Goal: Task Accomplishment & Management: Manage account settings

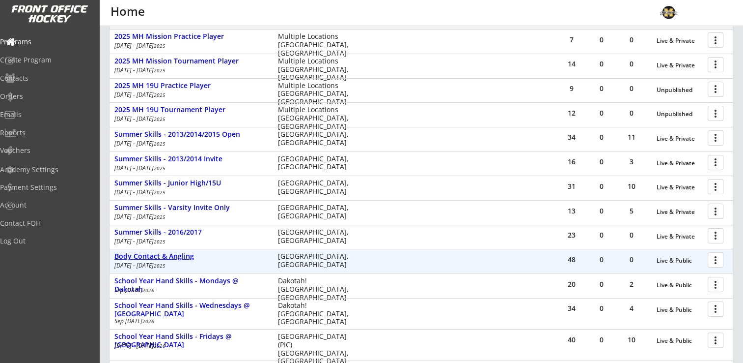
scroll to position [246, 0]
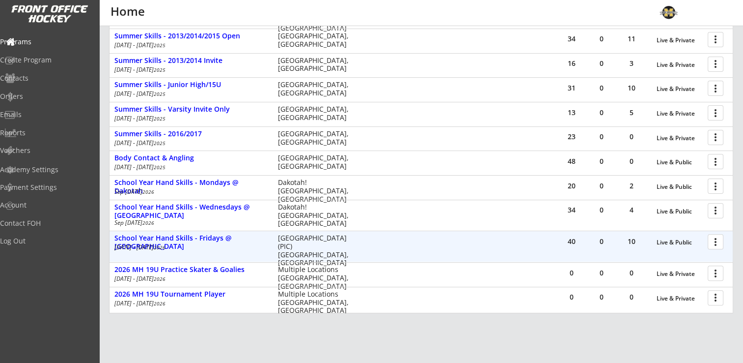
click at [716, 241] on div at bounding box center [717, 240] width 17 height 17
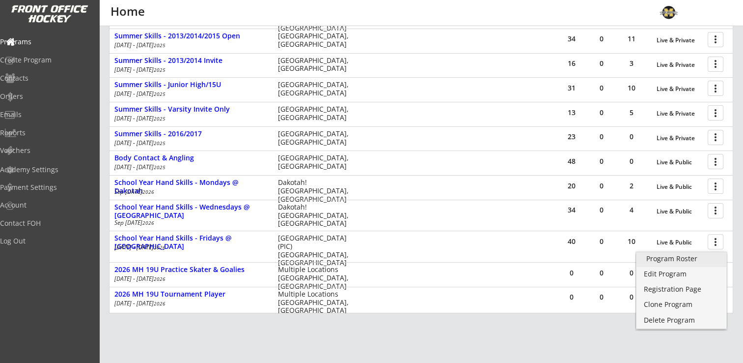
click at [660, 257] on div "Program Roster" at bounding box center [682, 258] width 70 height 7
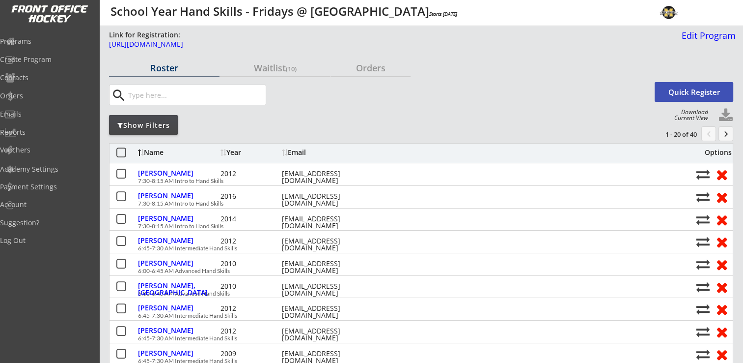
click at [725, 135] on button "keyboard_arrow_right" at bounding box center [726, 133] width 15 height 15
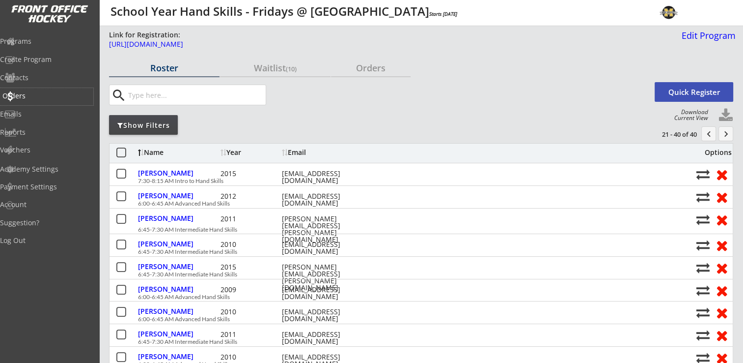
click at [35, 97] on div "Orders" at bounding box center [46, 95] width 88 height 7
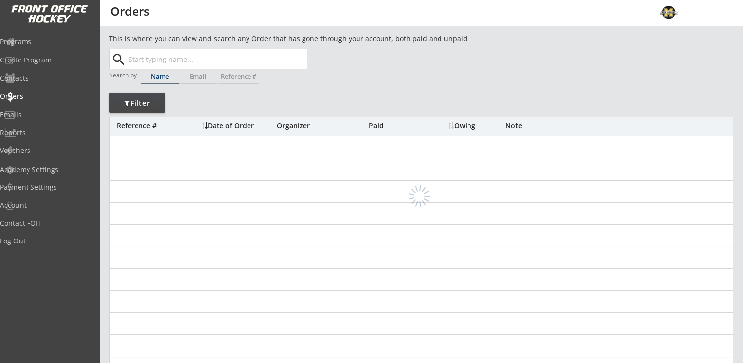
click at [241, 64] on input "text" at bounding box center [216, 59] width 181 height 20
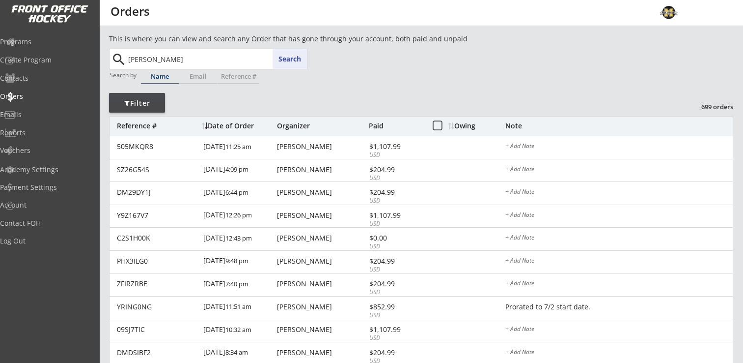
type input "levin"
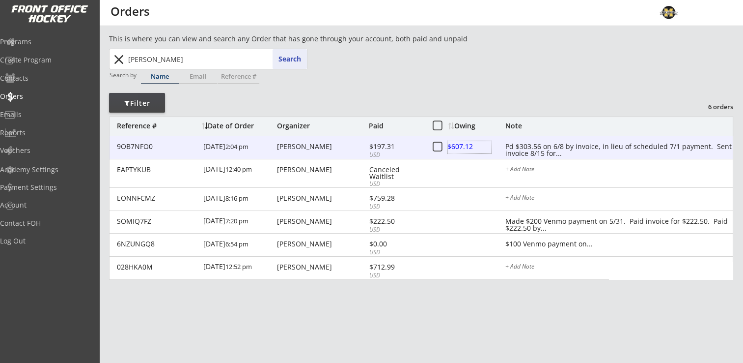
click at [464, 146] on div at bounding box center [469, 147] width 43 height 12
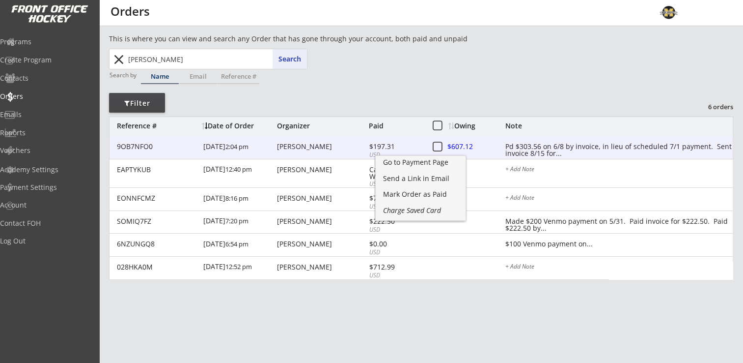
drag, startPoint x: 290, startPoint y: 148, endPoint x: 329, endPoint y: 147, distance: 38.3
click at [290, 148] on div "Jill Levin" at bounding box center [321, 146] width 89 height 7
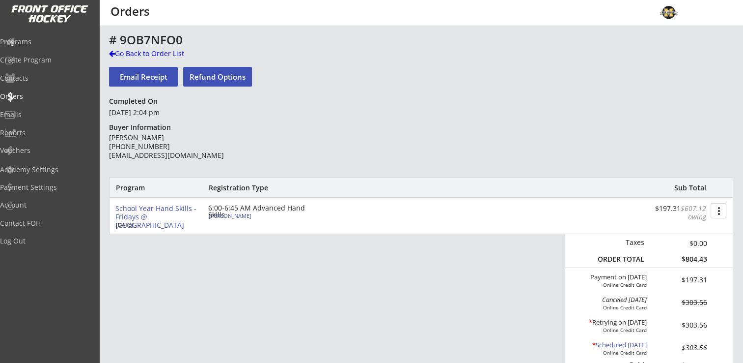
click at [721, 210] on button "more_vert" at bounding box center [719, 210] width 16 height 15
click at [692, 230] on div "Change Owing" at bounding box center [682, 228] width 70 height 7
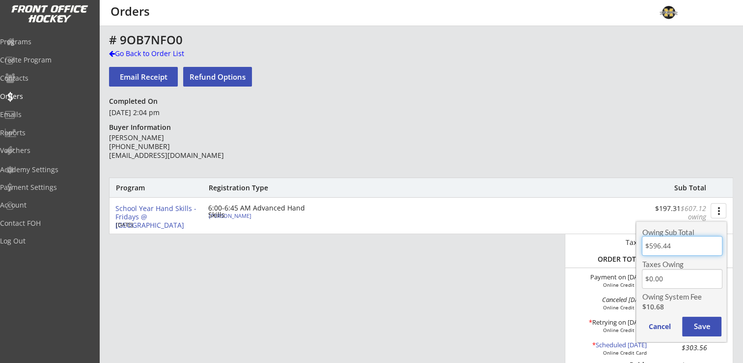
drag, startPoint x: 678, startPoint y: 243, endPoint x: 639, endPoint y: 244, distance: 39.3
click at [639, 244] on div "Owing Sub Total Taxes Owing Owing System Fee $10.68 Cancel Save" at bounding box center [681, 281] width 91 height 121
click at [607, 150] on div "# 9OB7NFO0 Go Back to Order List Email Receipt Refund Options Completed On June…" at bounding box center [421, 354] width 624 height 643
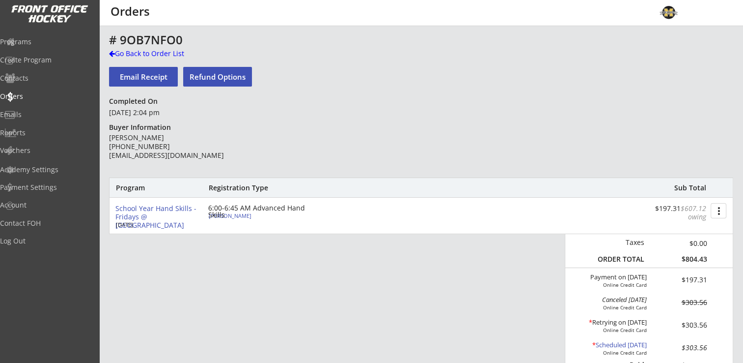
click at [720, 212] on button "more_vert" at bounding box center [719, 210] width 16 height 15
click at [681, 231] on div "Change Owing" at bounding box center [682, 228] width 70 height 7
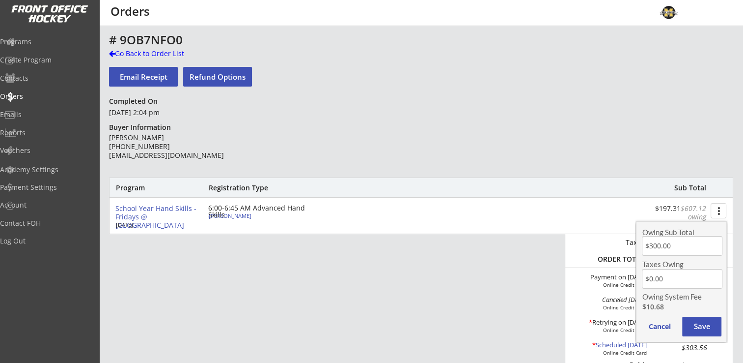
click at [705, 321] on button "Save" at bounding box center [701, 326] width 39 height 20
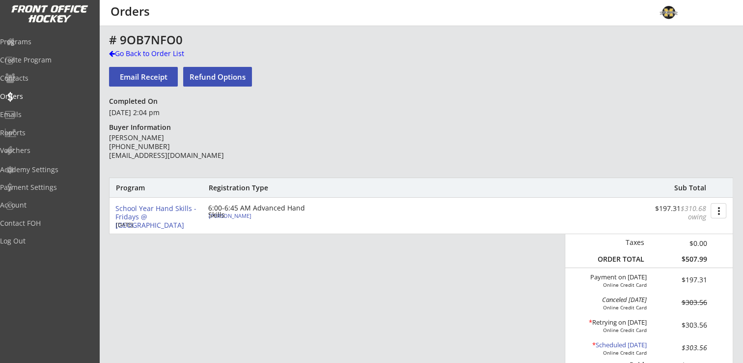
click at [721, 210] on button "more_vert" at bounding box center [719, 210] width 16 height 15
click at [686, 225] on div "Change Owing" at bounding box center [682, 228] width 70 height 7
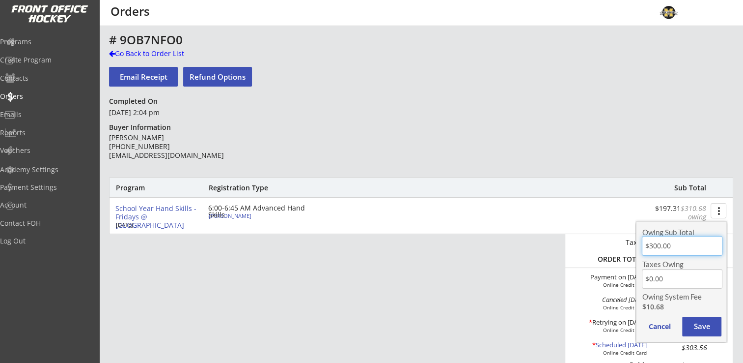
drag, startPoint x: 669, startPoint y: 247, endPoint x: 635, endPoint y: 249, distance: 33.5
click at [635, 249] on div "Owing Sub Total Taxes Owing Owing System Fee $10.68 Cancel Save" at bounding box center [681, 279] width 93 height 127
click at [707, 331] on button "Save" at bounding box center [701, 326] width 39 height 20
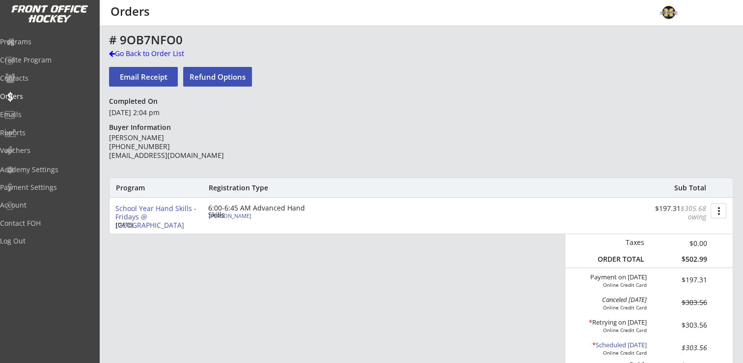
click at [719, 209] on button "more_vert" at bounding box center [719, 210] width 16 height 15
click at [700, 226] on div "Change Owing" at bounding box center [682, 228] width 70 height 7
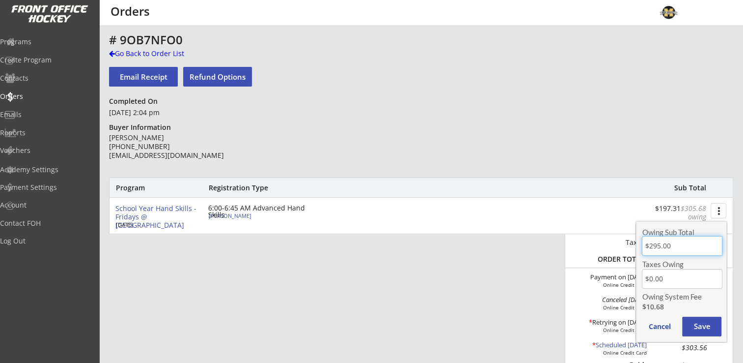
click at [660, 247] on input "input" at bounding box center [682, 246] width 80 height 20
click at [705, 329] on button "Save" at bounding box center [701, 326] width 39 height 20
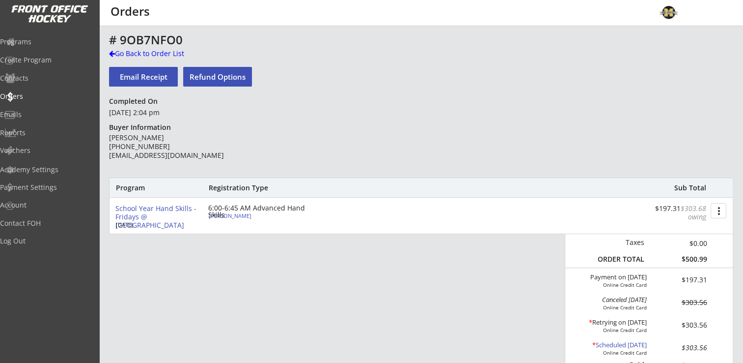
click at [713, 209] on button "more_vert" at bounding box center [719, 210] width 16 height 15
click at [677, 234] on div "Change Owing" at bounding box center [682, 229] width 90 height 15
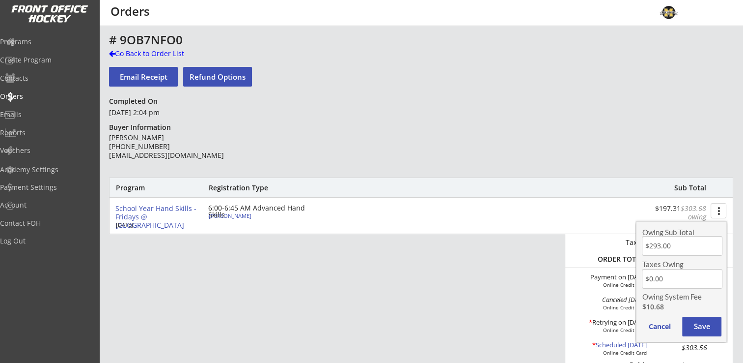
click at [672, 246] on input "input" at bounding box center [682, 246] width 80 height 20
click at [702, 329] on button "Save" at bounding box center [701, 326] width 39 height 20
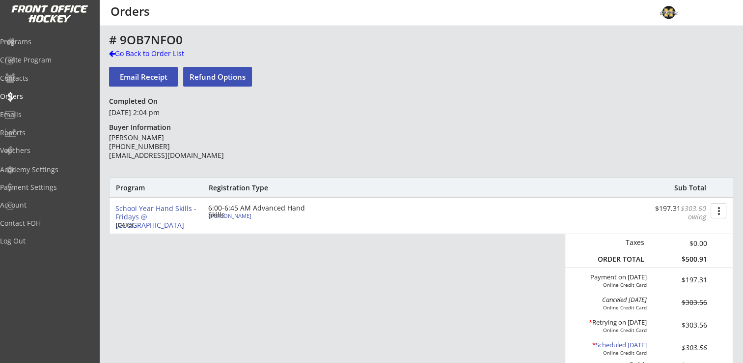
click at [719, 210] on button "more_vert" at bounding box center [719, 210] width 16 height 15
click at [687, 231] on div "Change Owing" at bounding box center [682, 228] width 70 height 7
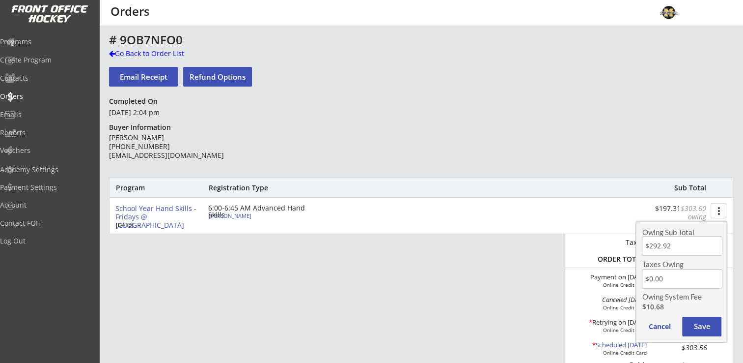
click at [680, 247] on input "input" at bounding box center [682, 246] width 80 height 20
type input "$292.88"
click at [712, 327] on button "Save" at bounding box center [701, 326] width 39 height 20
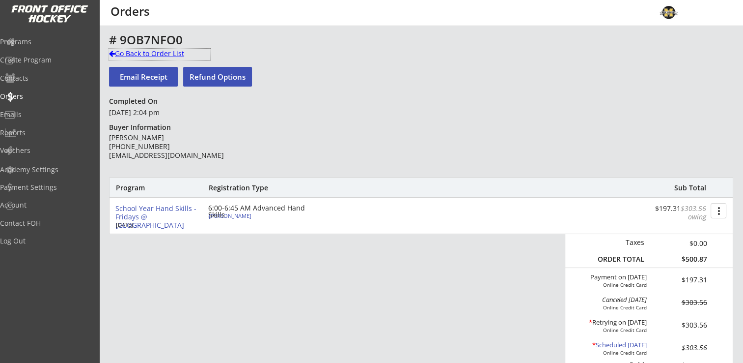
click at [138, 54] on div "Go Back to Order List" at bounding box center [159, 54] width 101 height 10
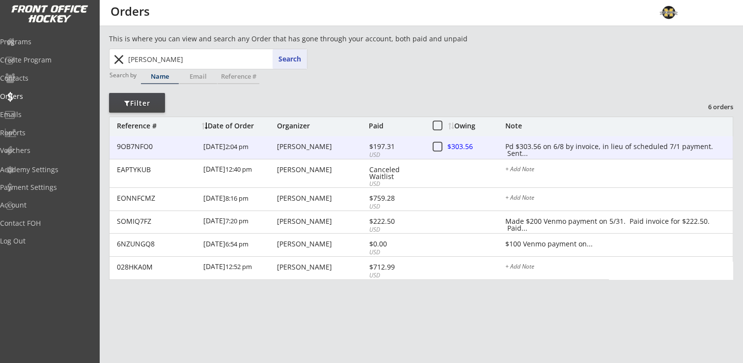
click at [526, 148] on div "Pd $303.56 on 6/8 by invoice, in lieu of scheduled 7/1 payment. Sent..." at bounding box center [619, 147] width 227 height 8
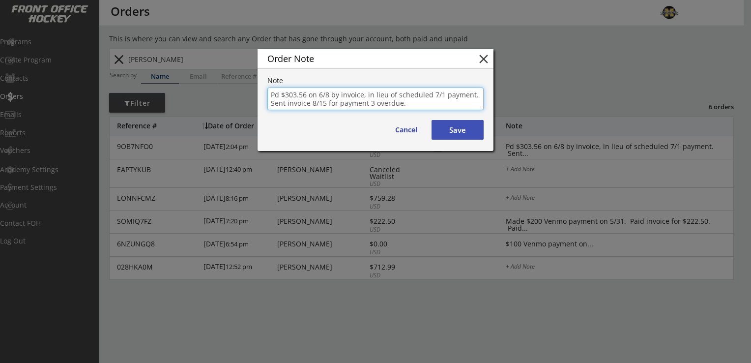
drag, startPoint x: 270, startPoint y: 103, endPoint x: 400, endPoint y: 103, distance: 130.2
click at [400, 103] on textarea "Pd $303.56 on 6/8 by invoice, in lieu of scheduled 7/1 payment. Sent invoice 8/…" at bounding box center [375, 98] width 216 height 23
type textarea "Pd $303.56 on 6/8 by invoice, in lieu of scheduled 7/1 payment. Pd $303.56 on 8…"
click at [458, 129] on button "Save" at bounding box center [457, 130] width 52 height 20
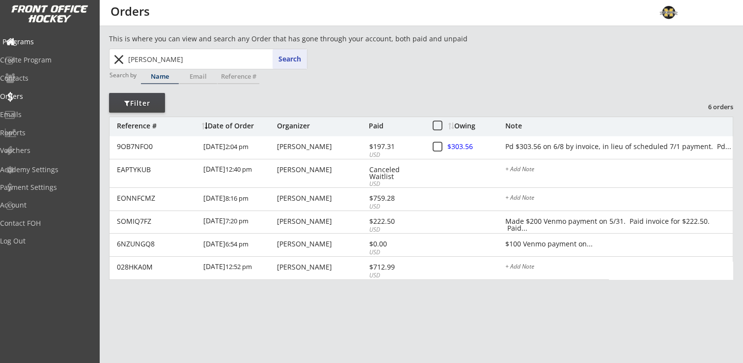
click at [45, 43] on div "Programs" at bounding box center [46, 41] width 88 height 7
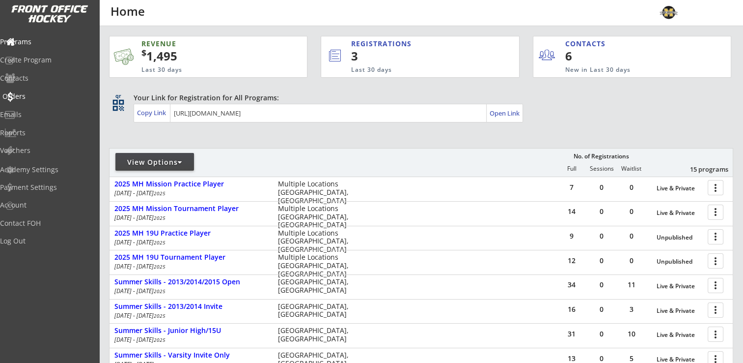
click at [36, 93] on div "Orders" at bounding box center [46, 96] width 88 height 7
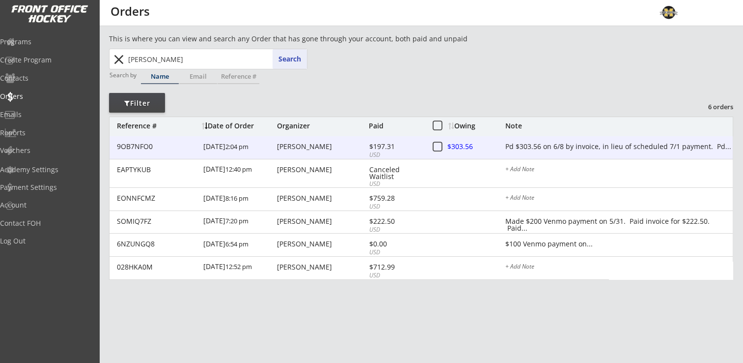
click at [342, 141] on div "9OB7NFO0 6/03/25 2:04 pm Jill Levin $197.31 USD $303.56 Pd $303.56 on 6/8 by in…" at bounding box center [421, 147] width 623 height 23
type textarea "Pd $303.56 on 6/8 by invoice, in lieu of scheduled 7/1 payment. Pd $303.56 on 8…"
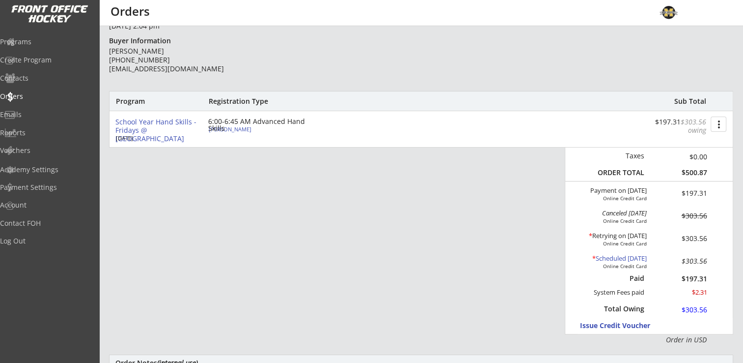
scroll to position [98, 0]
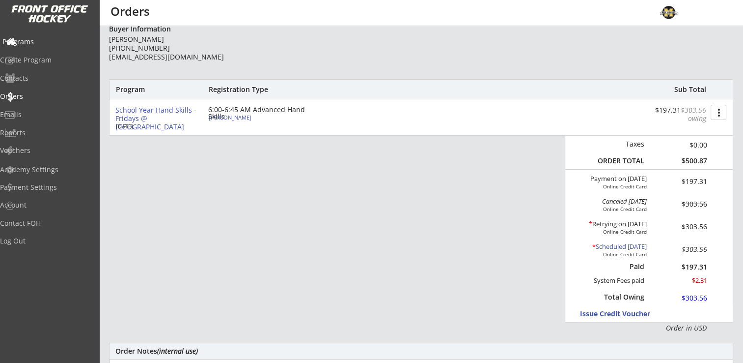
click at [43, 42] on div "Programs" at bounding box center [46, 41] width 88 height 7
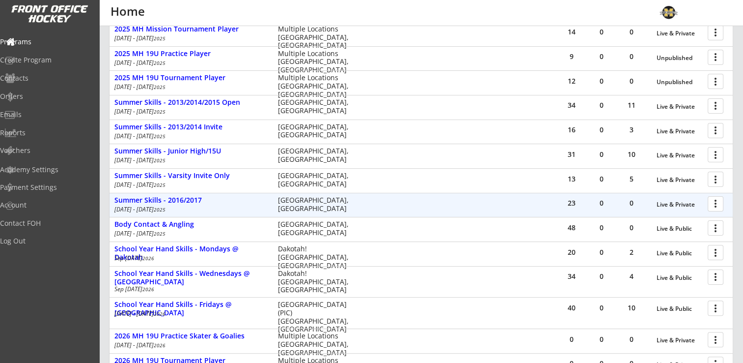
scroll to position [197, 0]
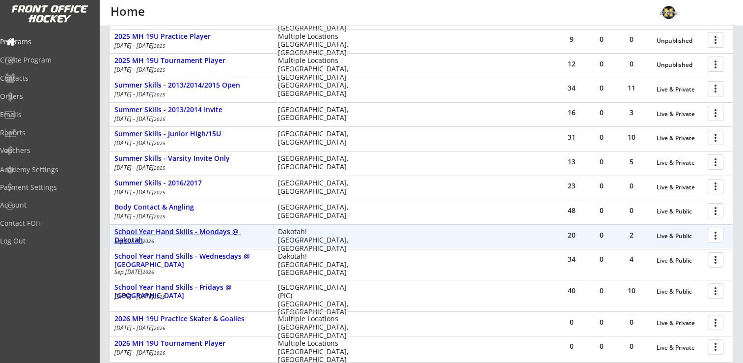
click at [221, 231] on div "School Year Hand Skills - Mondays @ Dakotah" at bounding box center [190, 235] width 153 height 17
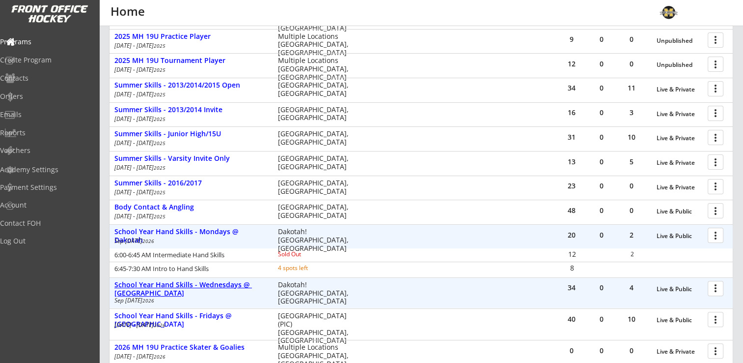
click at [213, 286] on div "School Year Hand Skills - Wednesdays @ [GEOGRAPHIC_DATA]" at bounding box center [190, 289] width 153 height 17
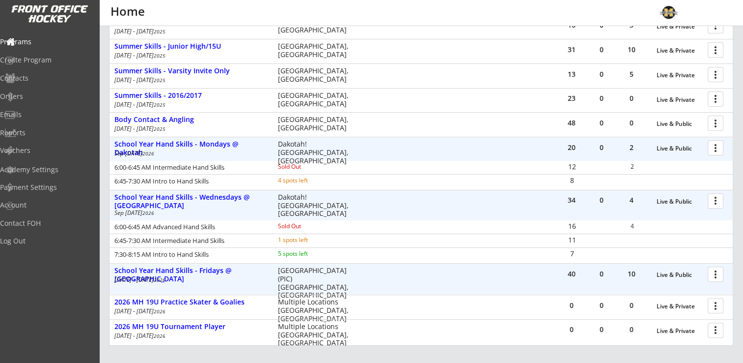
scroll to position [295, 0]
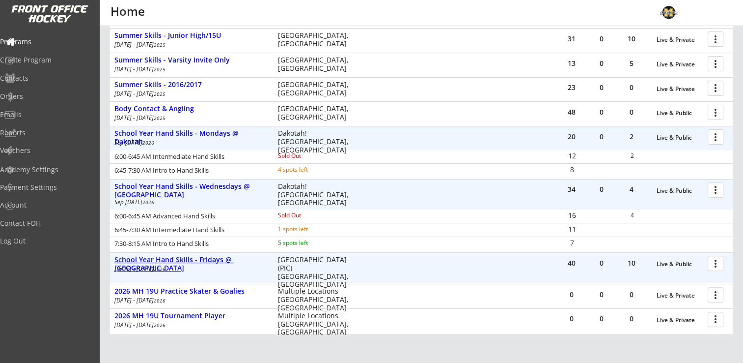
click at [214, 260] on div "School Year Hand Skills - Fridays @ [GEOGRAPHIC_DATA]" at bounding box center [190, 263] width 153 height 17
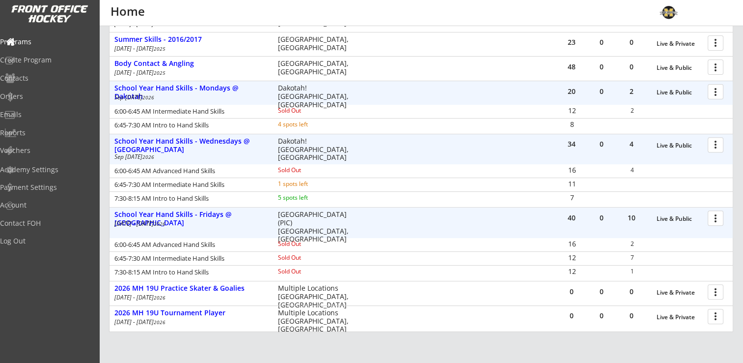
scroll to position [393, 0]
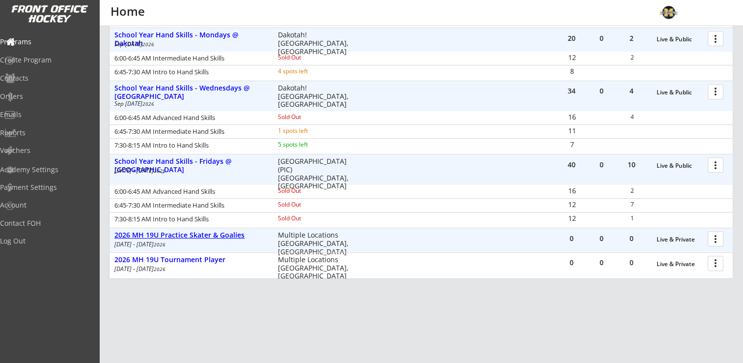
click at [181, 236] on div "2026 MH 19U Practice Skater & Goalies" at bounding box center [190, 235] width 153 height 8
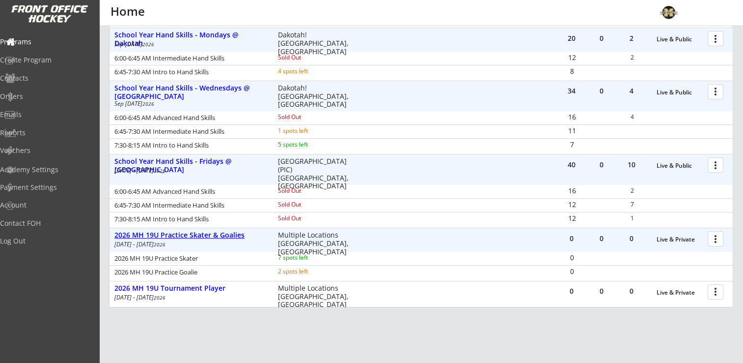
click at [192, 232] on div "2026 MH 19U Practice Skater & Goalies" at bounding box center [190, 235] width 153 height 8
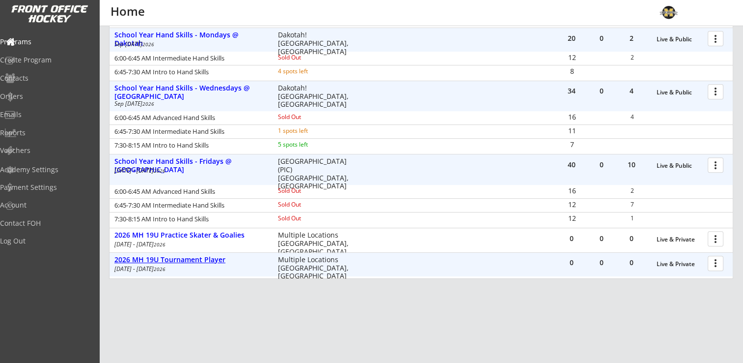
click at [191, 255] on div "2026 MH 19U Tournament Player" at bounding box center [190, 259] width 153 height 8
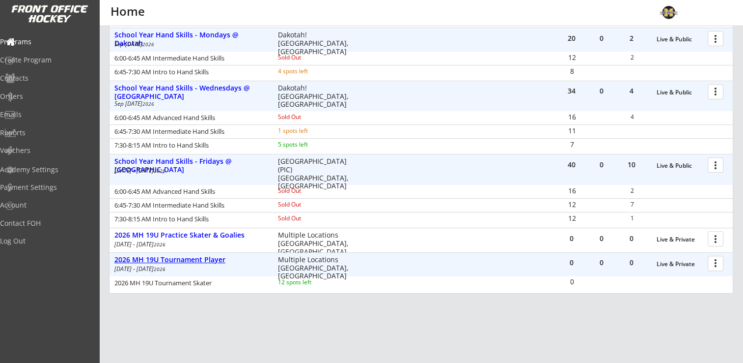
click at [190, 259] on div "2026 MH 19U Tournament Player" at bounding box center [190, 259] width 153 height 8
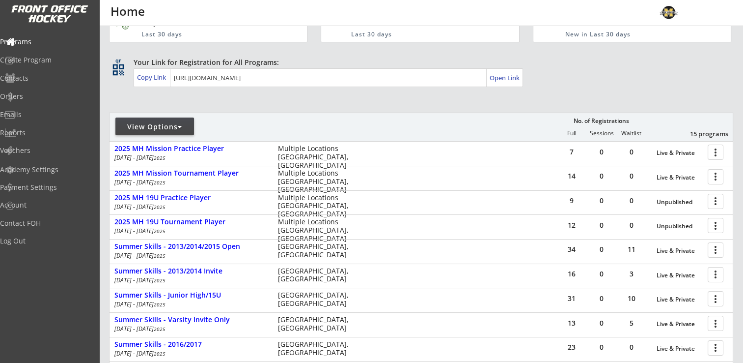
scroll to position [0, 0]
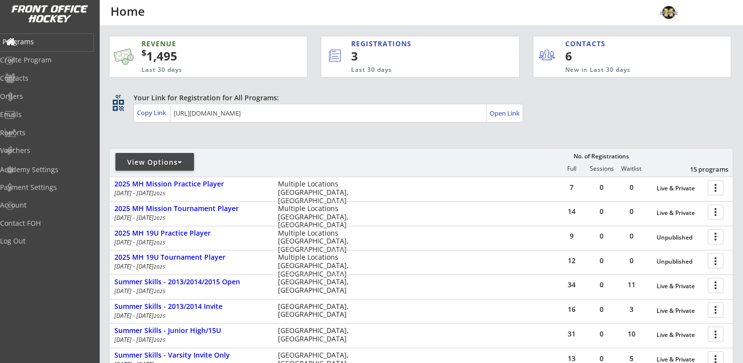
click at [52, 38] on div "Programs" at bounding box center [46, 41] width 88 height 7
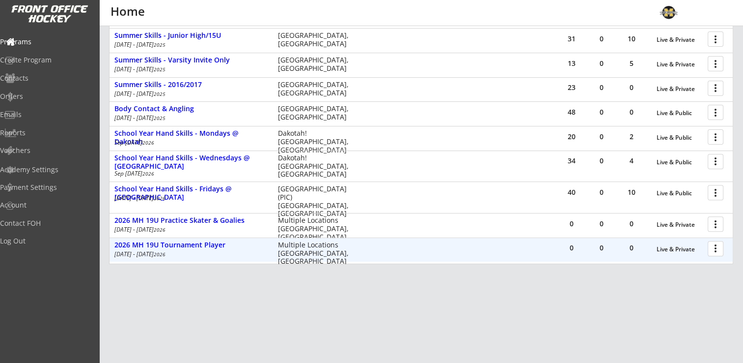
scroll to position [197, 0]
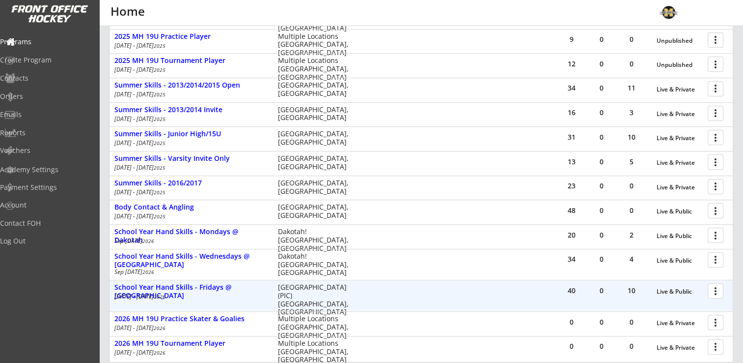
click at [717, 286] on div at bounding box center [717, 290] width 17 height 17
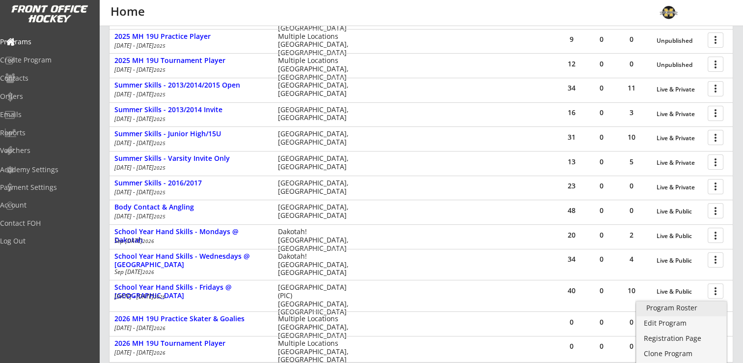
click at [700, 306] on div "Program Roster" at bounding box center [682, 307] width 70 height 7
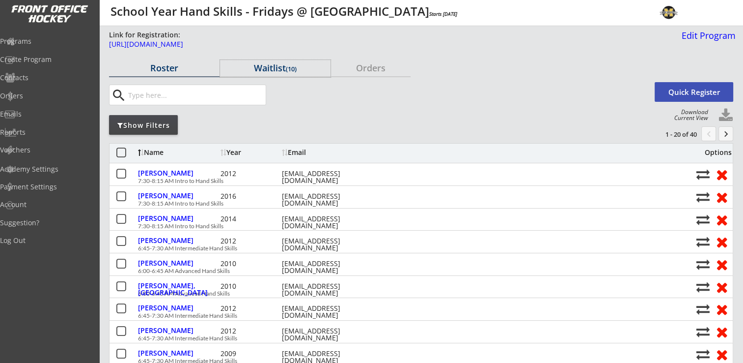
click at [273, 69] on div "Waitlist (10)" at bounding box center [275, 67] width 111 height 9
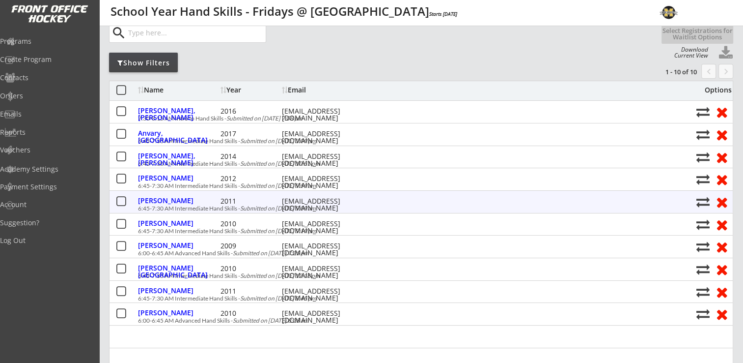
scroll to position [98, 0]
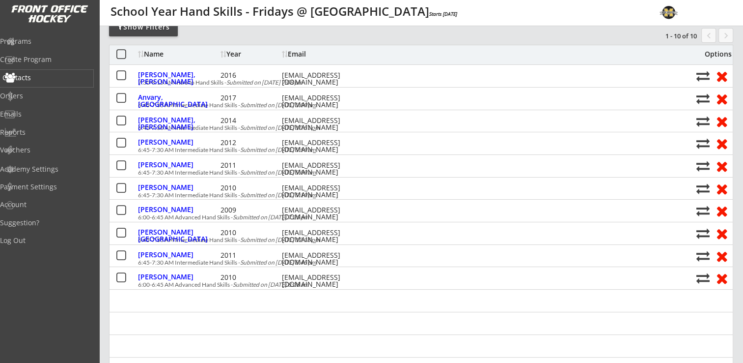
click at [45, 79] on div "Contacts" at bounding box center [46, 77] width 88 height 7
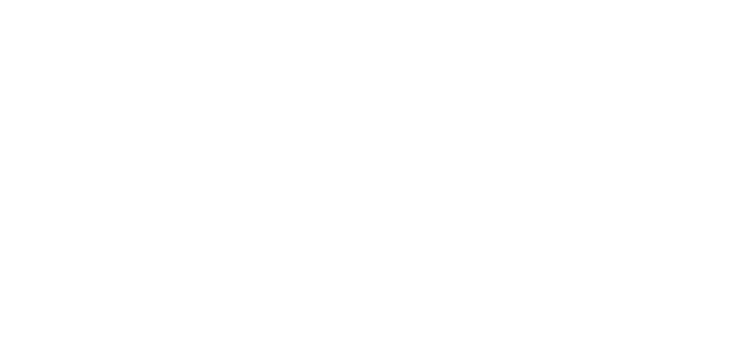
select select ""Players""
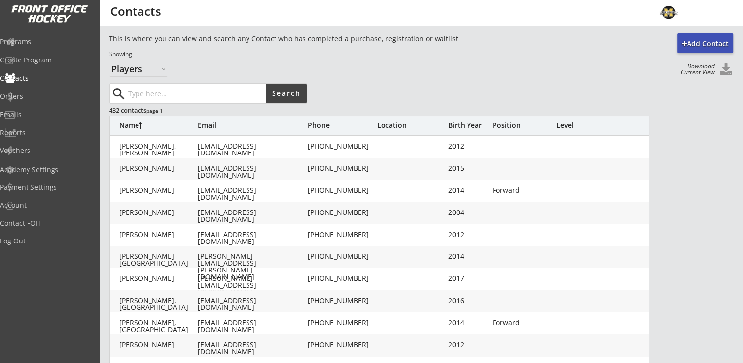
click at [197, 89] on input "input" at bounding box center [196, 94] width 140 height 20
type input "b"
